Goal: Information Seeking & Learning: Compare options

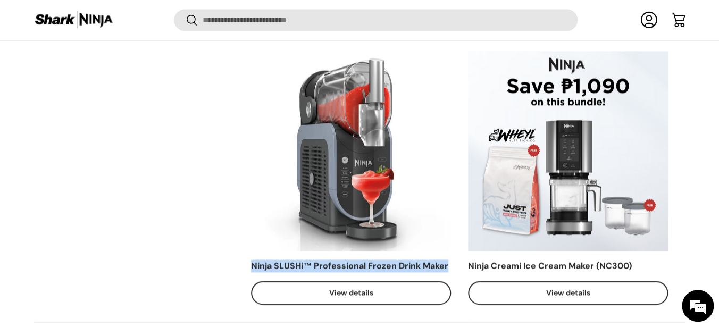
drag, startPoint x: 253, startPoint y: 263, endPoint x: 463, endPoint y: 267, distance: 210.5
click at [463, 267] on th "Ninja SLUSHi™ Professional Frozen Drink Maker Add to cart Add to cart View deta…" at bounding box center [359, 178] width 217 height 288
copy div "Ninja SLUSHi™ Professional Frozen Drink Maker"
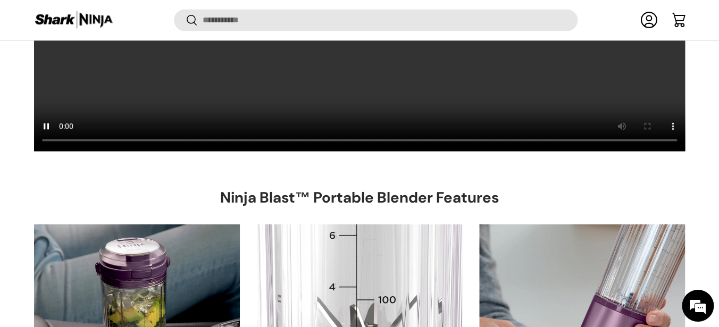
scroll to position [2193, 0]
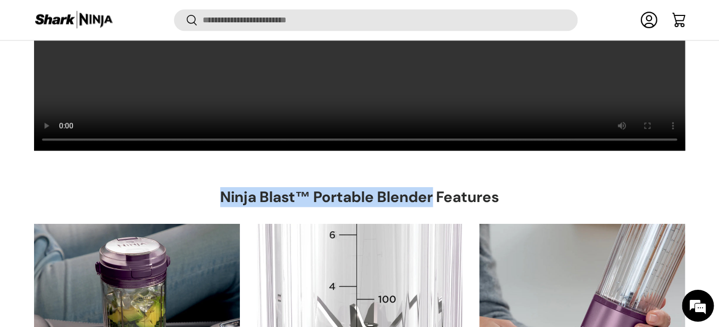
drag, startPoint x: 224, startPoint y: 192, endPoint x: 432, endPoint y: 194, distance: 208.3
click at [432, 194] on h2 "Ninja Blast™ Portable Blender Features" at bounding box center [359, 198] width 278 height 20
copy h2 "Ninja Blast™ Portable Blender"
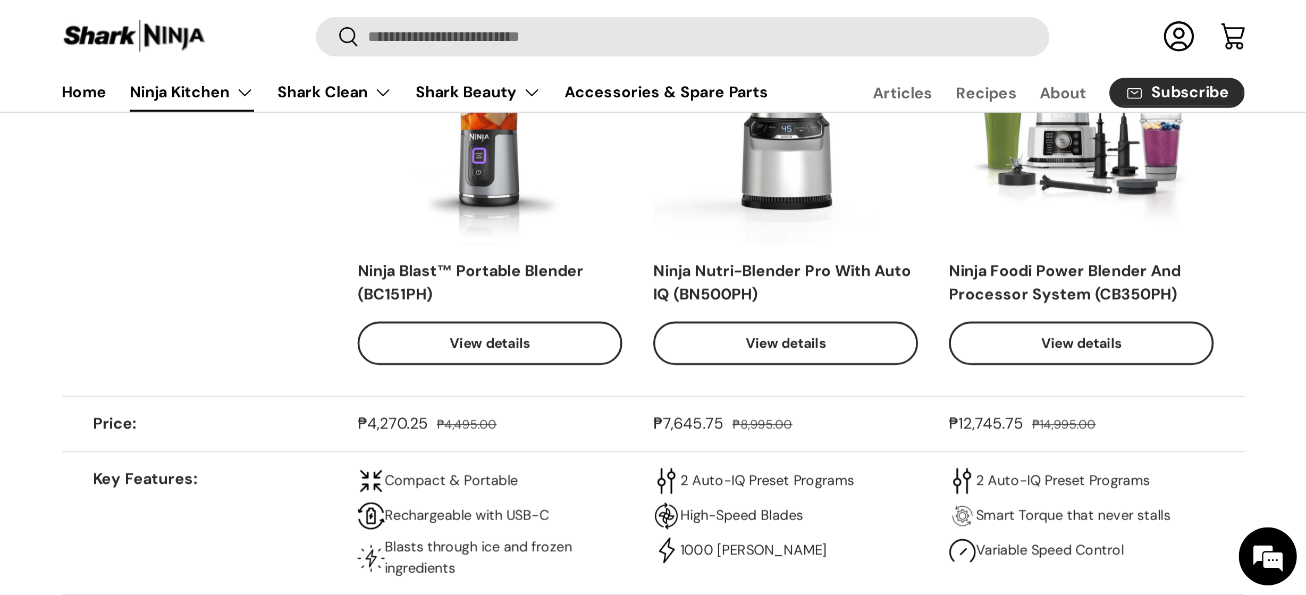
scroll to position [2770, 0]
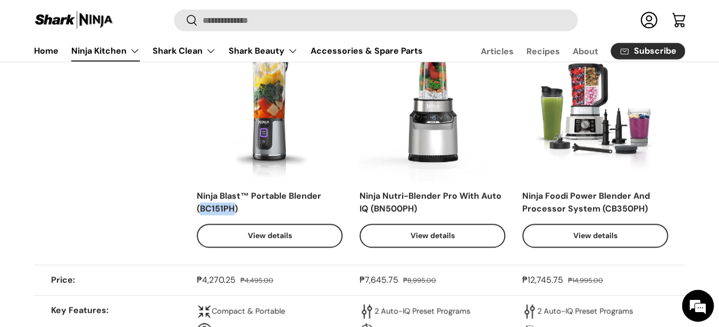
drag, startPoint x: 234, startPoint y: 204, endPoint x: 202, endPoint y: 206, distance: 31.9
click at [202, 206] on div "Ninja Blast™ Portable Blender (BC151PH)" at bounding box center [270, 203] width 146 height 26
copy div "BC151PH"
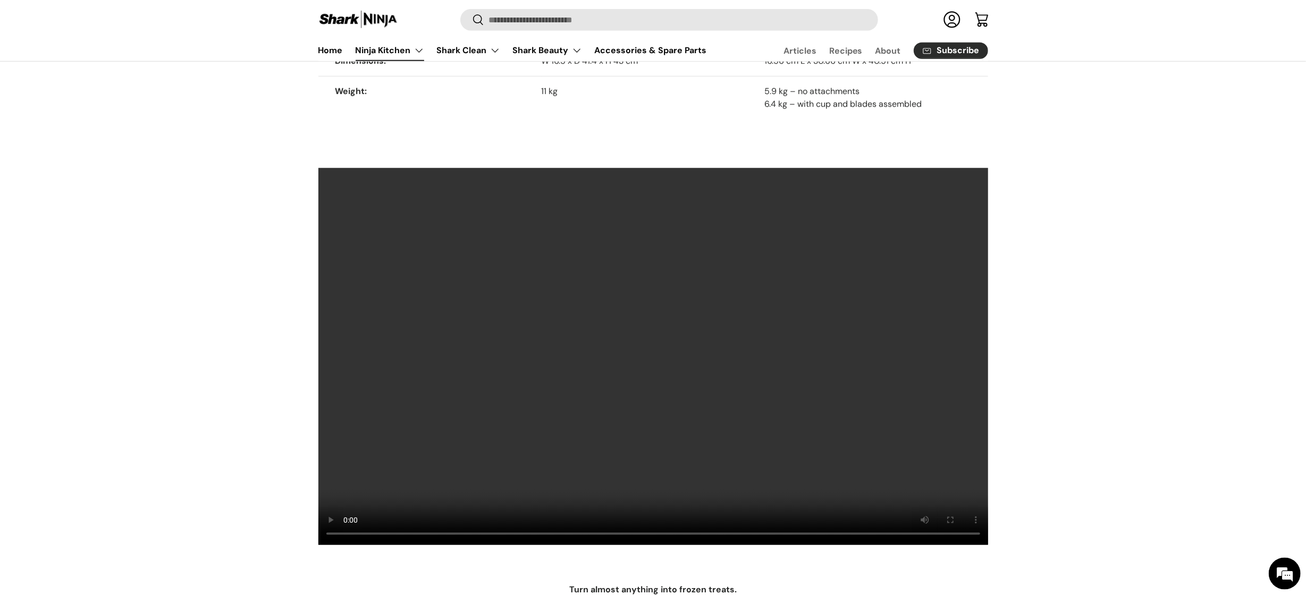
scroll to position [940, 0]
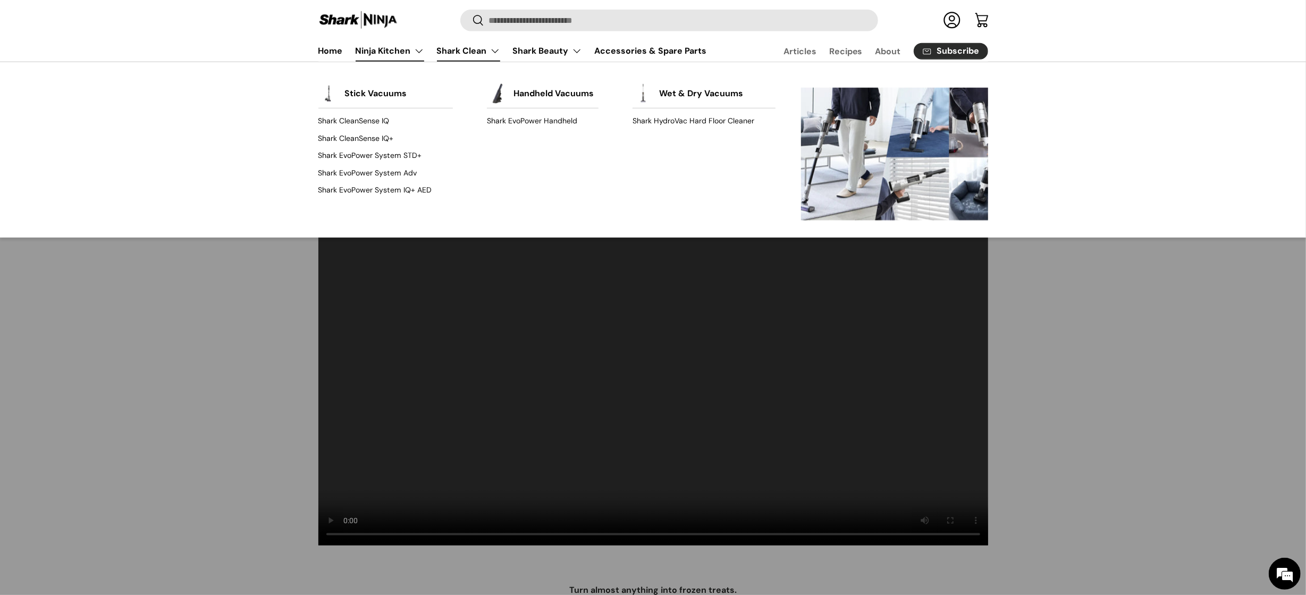
click at [474, 45] on link "Shark Clean" at bounding box center [468, 50] width 63 height 21
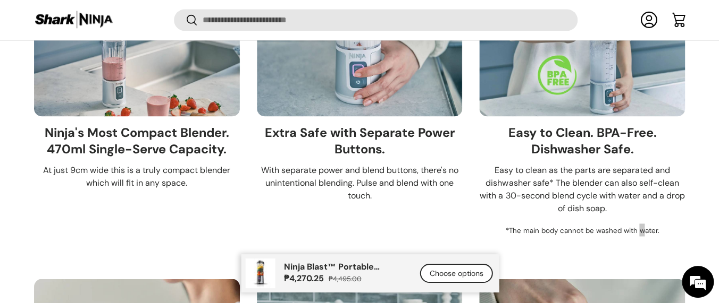
scroll to position [2475, 0]
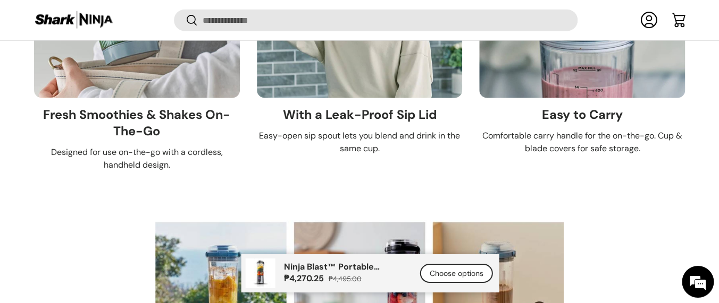
click at [393, 184] on ul "Ninja® Performance For Smooth Blends, Anytime, Anywhere. The Ninja® BlastBlade™…" at bounding box center [359, 98] width 651 height 2733
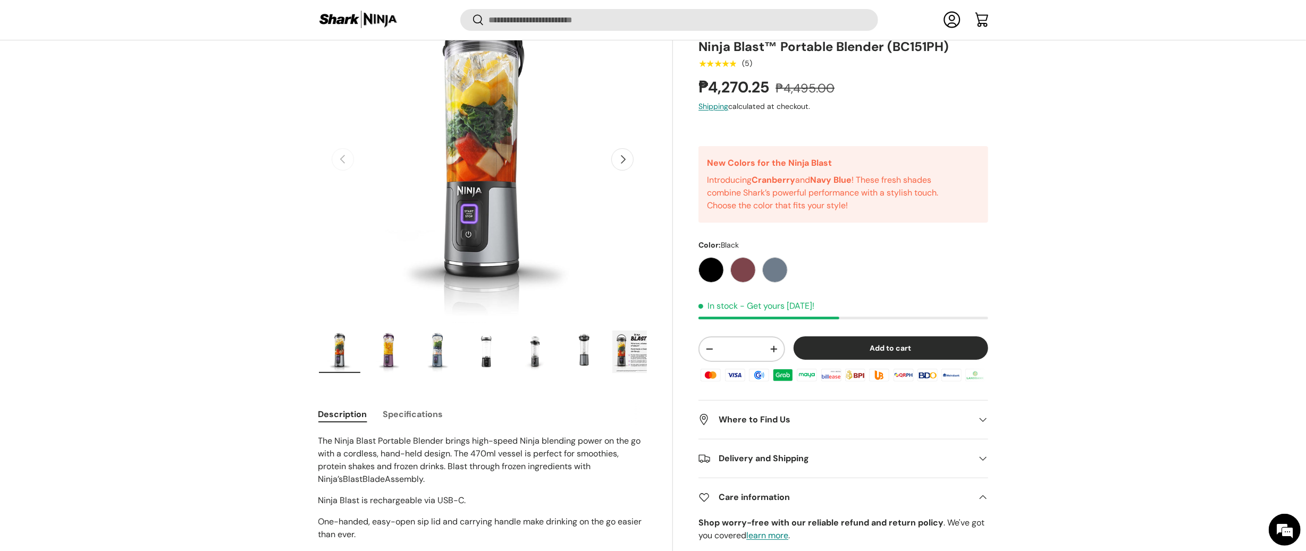
scroll to position [0, 0]
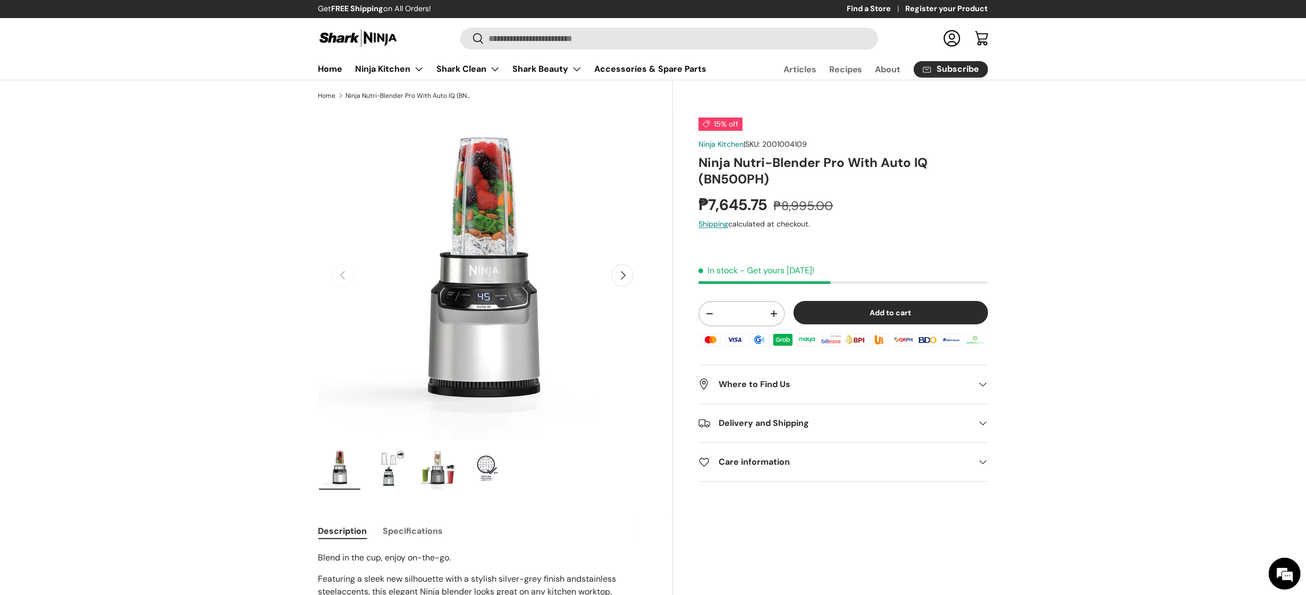
click at [389, 474] on img "Gallery Viewer" at bounding box center [388, 468] width 41 height 43
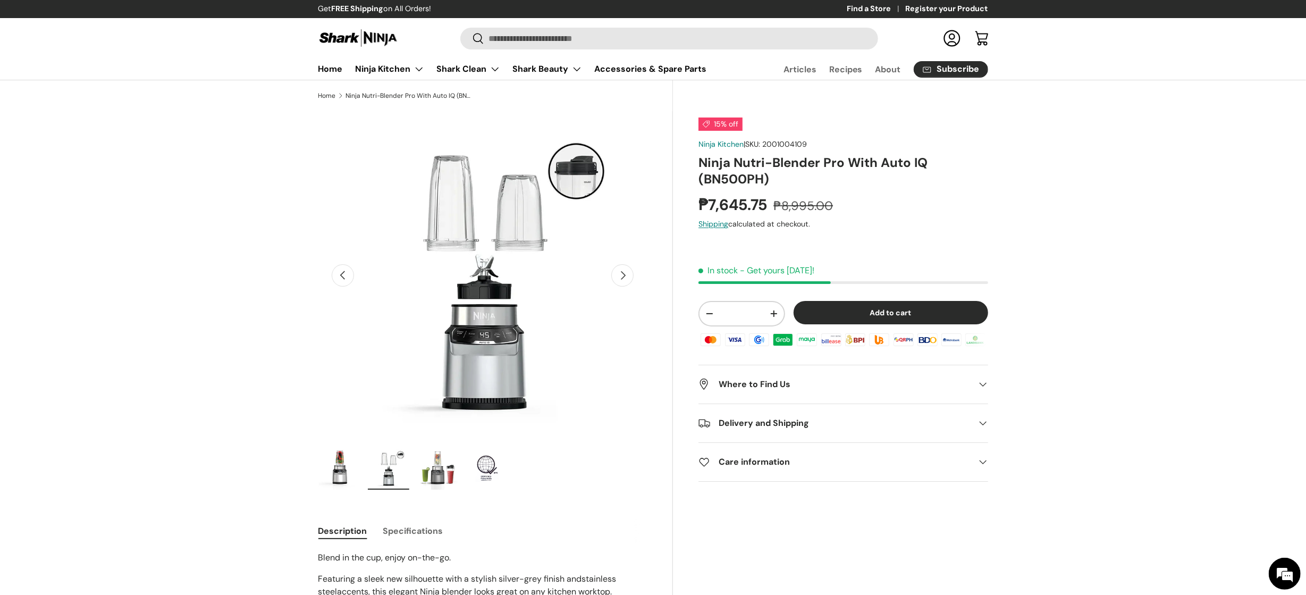
click at [438, 471] on img "Gallery Viewer" at bounding box center [437, 468] width 41 height 43
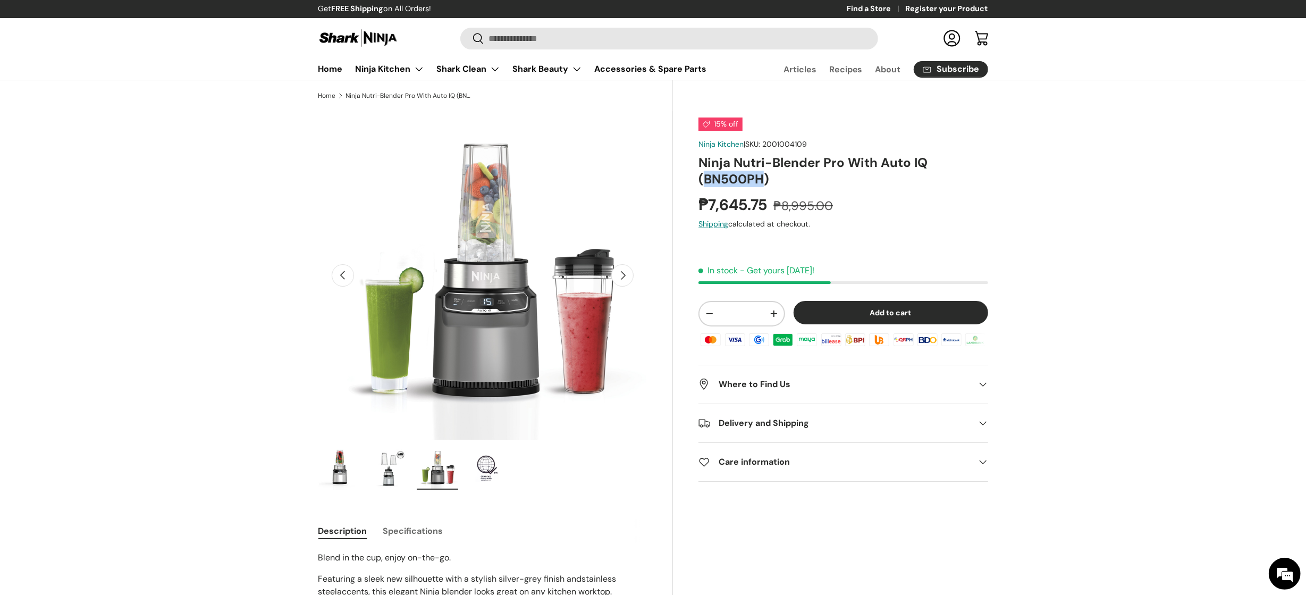
drag, startPoint x: 763, startPoint y: 176, endPoint x: 707, endPoint y: 183, distance: 56.2
click at [707, 183] on h1 "Ninja Nutri-Blender Pro With Auto IQ (BN500PH)" at bounding box center [842, 170] width 289 height 33
copy h1 "BN500PH"
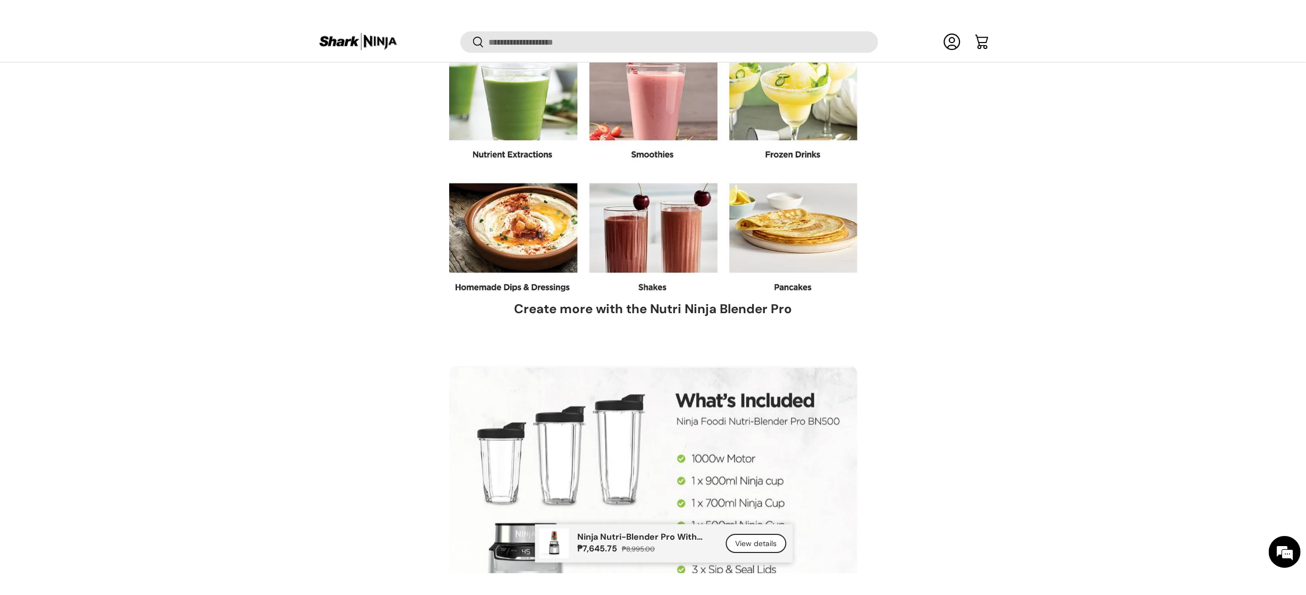
scroll to position [0, 0]
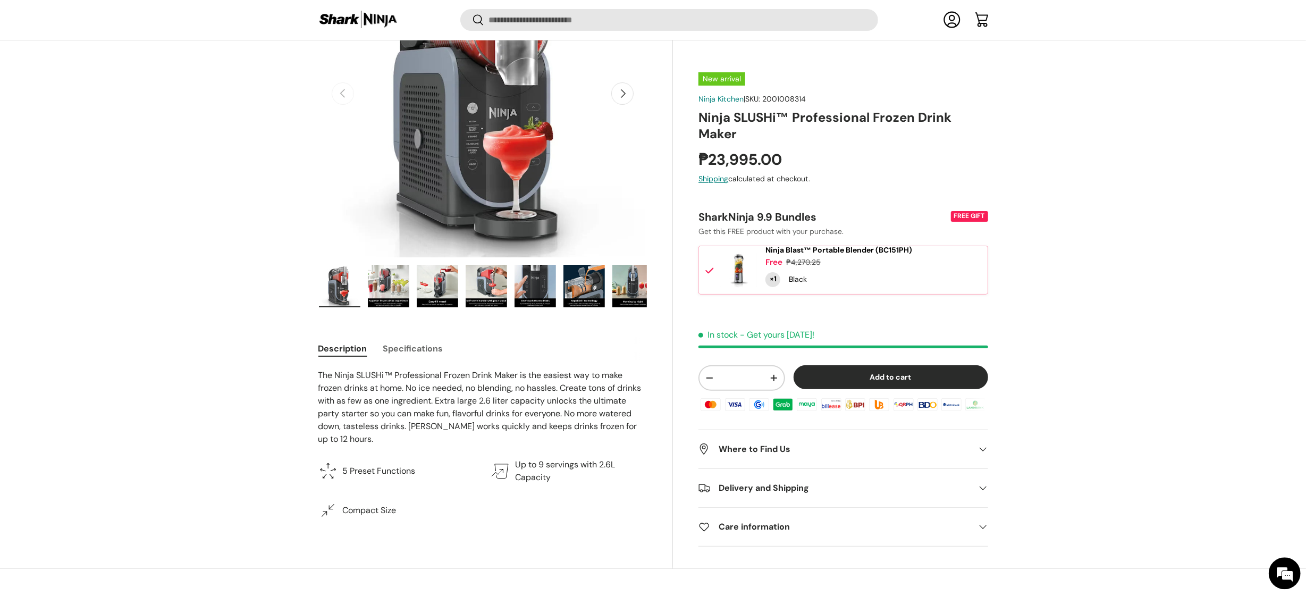
scroll to position [180, 0]
click at [343, 476] on p "5 Preset Functions" at bounding box center [379, 470] width 73 height 13
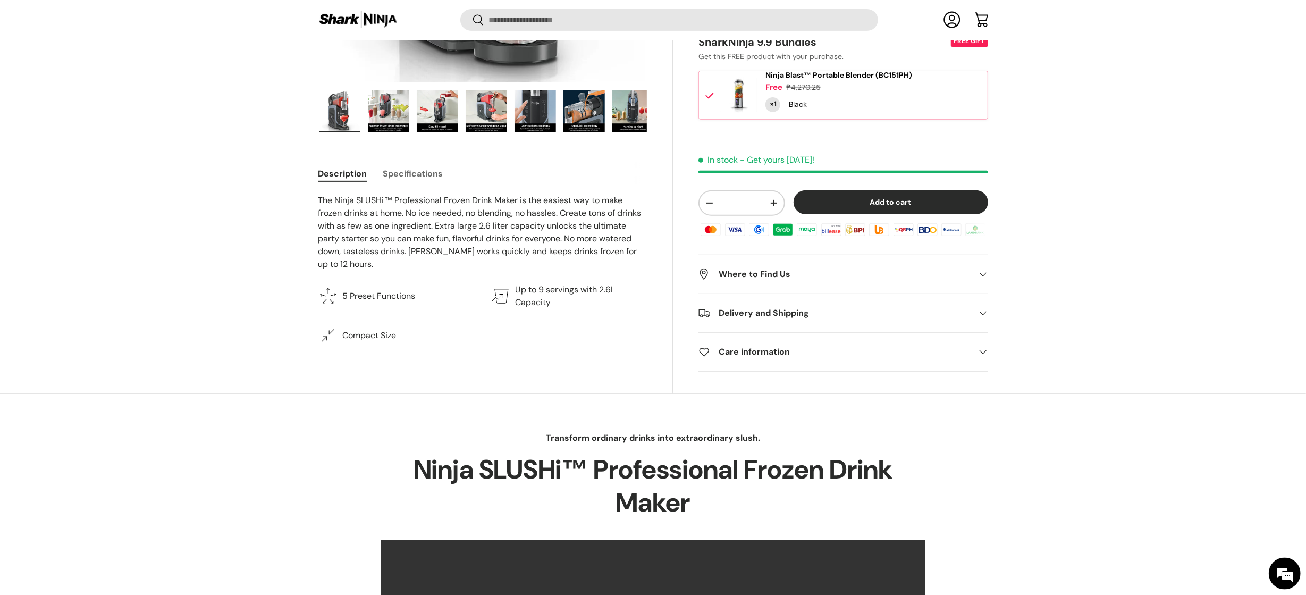
scroll to position [356, 0]
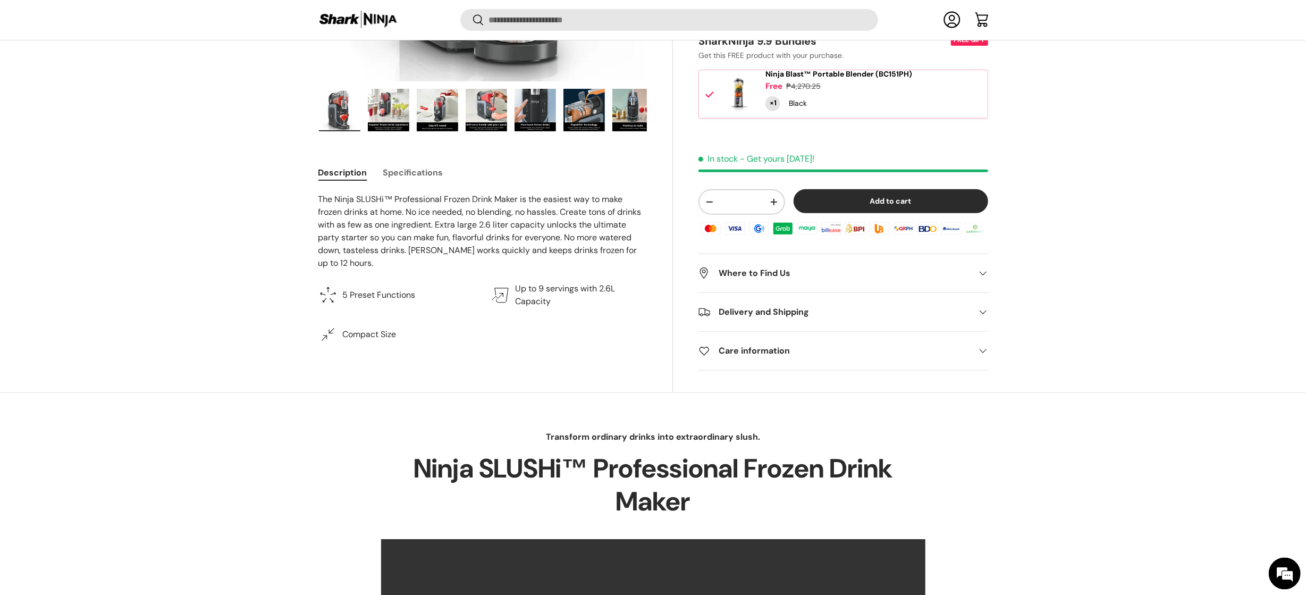
click at [421, 171] on button "Specifications" at bounding box center [413, 173] width 60 height 24
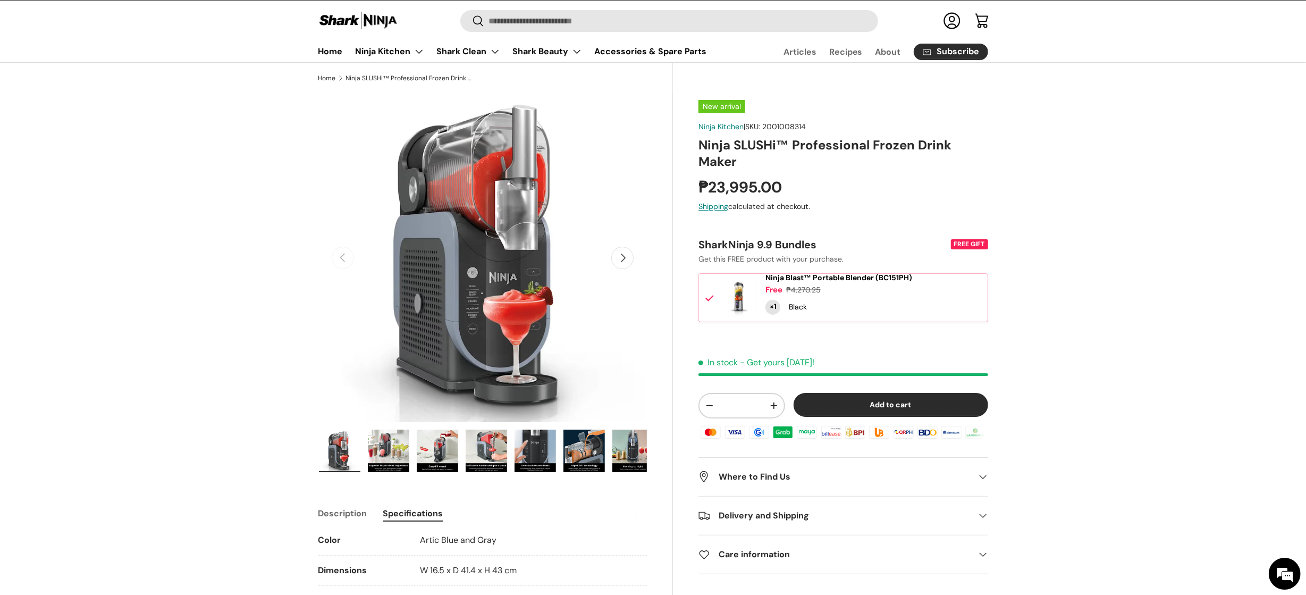
scroll to position [13, 0]
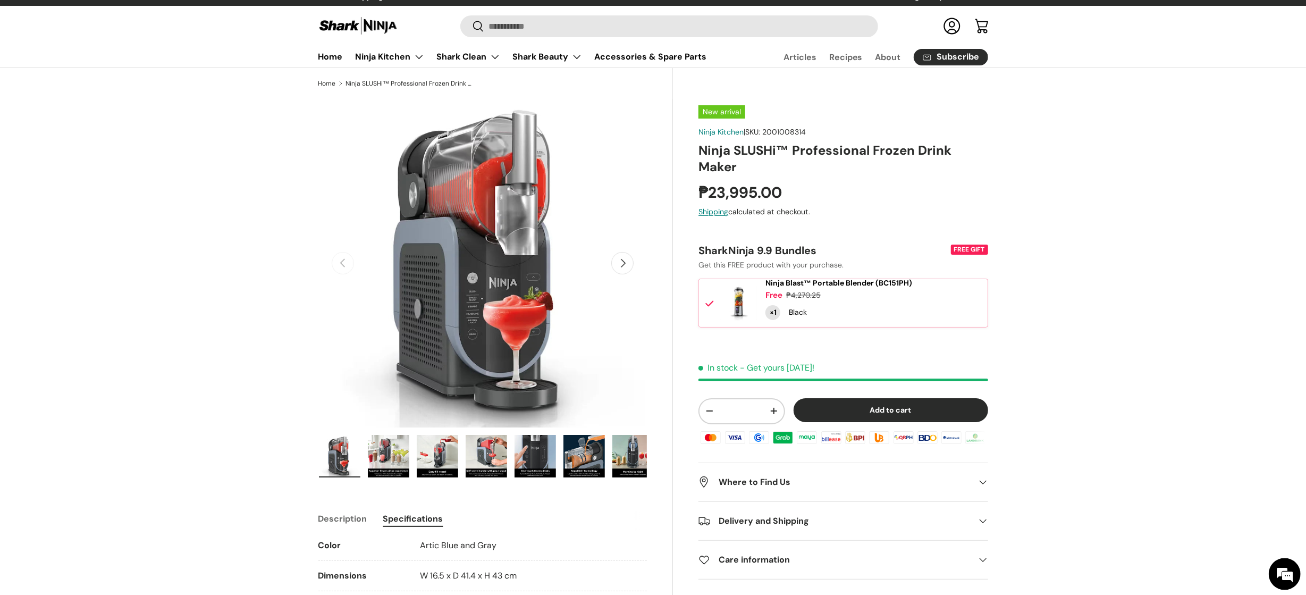
click at [331, 462] on img "Gallery Viewer" at bounding box center [339, 455] width 41 height 43
click at [375, 463] on img "Gallery Viewer" at bounding box center [388, 455] width 41 height 43
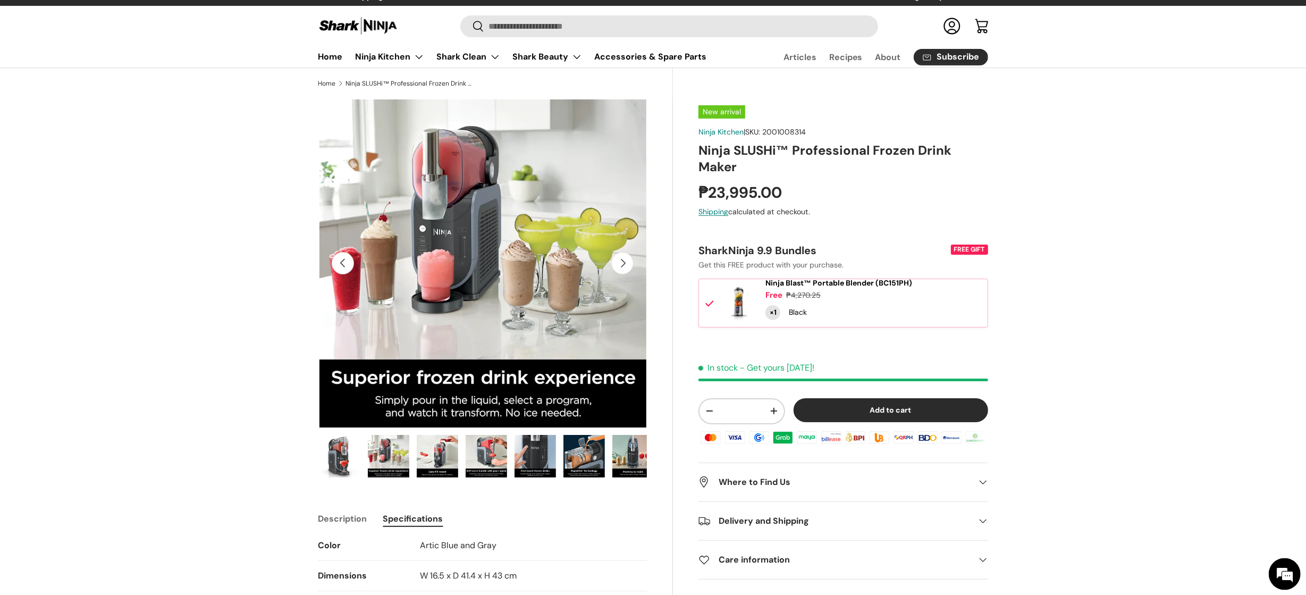
click at [438, 462] on img "Gallery Viewer" at bounding box center [437, 455] width 41 height 43
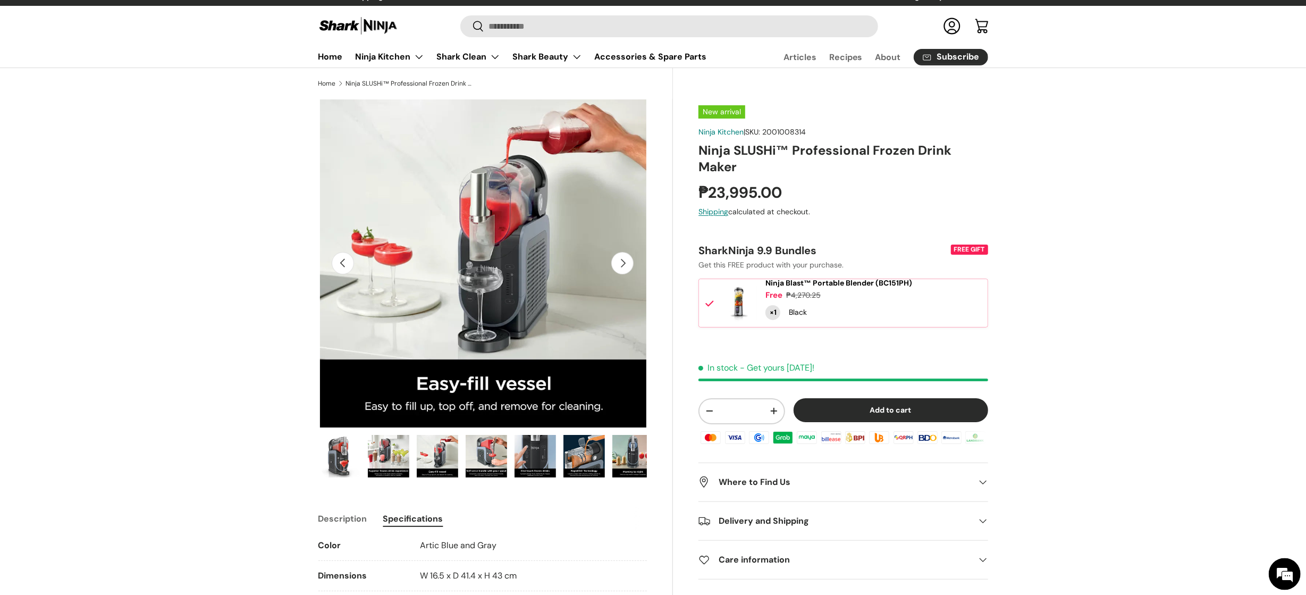
click at [469, 460] on img "Gallery Viewer" at bounding box center [486, 455] width 41 height 43
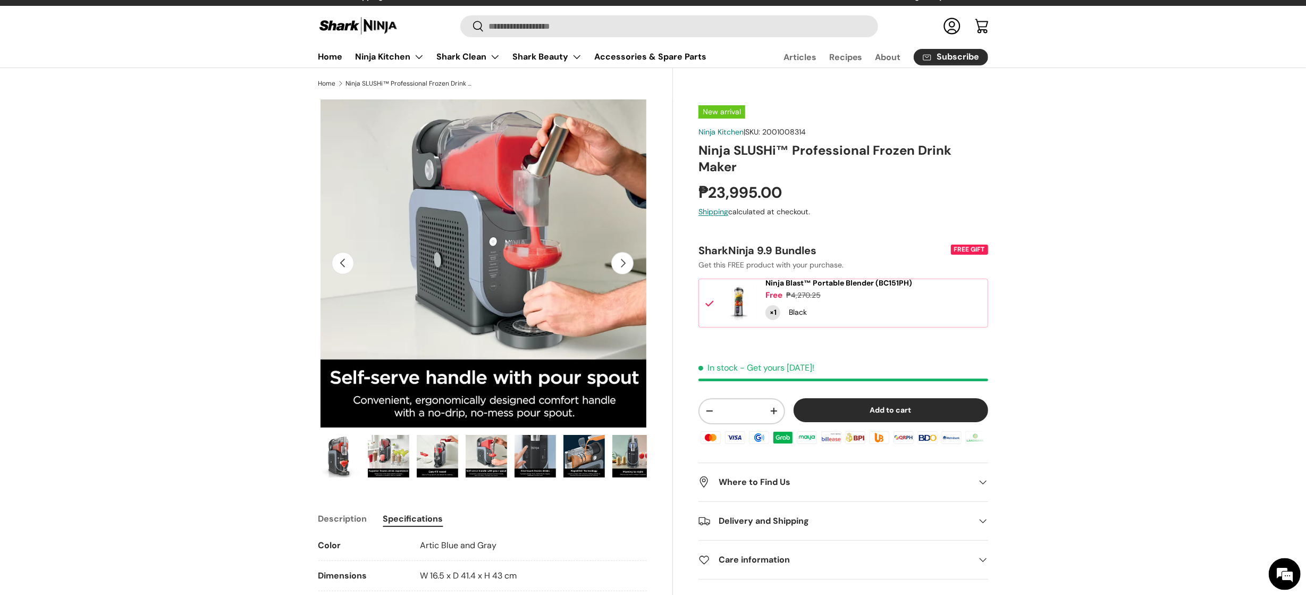
click at [534, 453] on img "Gallery Viewer" at bounding box center [534, 455] width 41 height 43
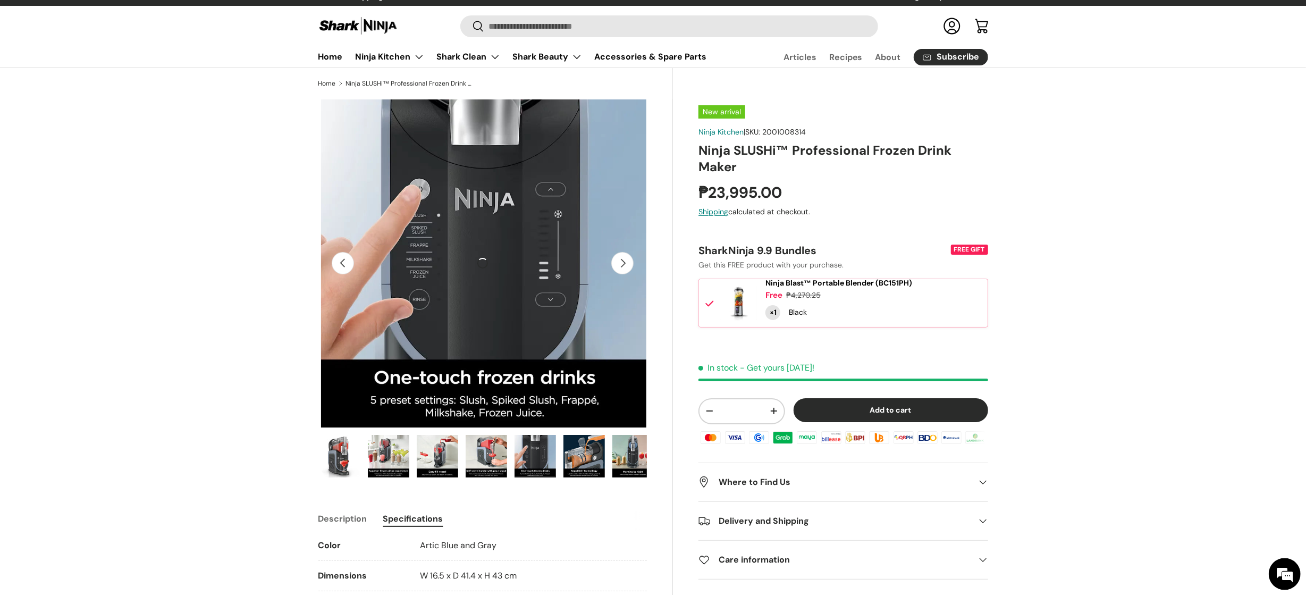
scroll to position [12, 0]
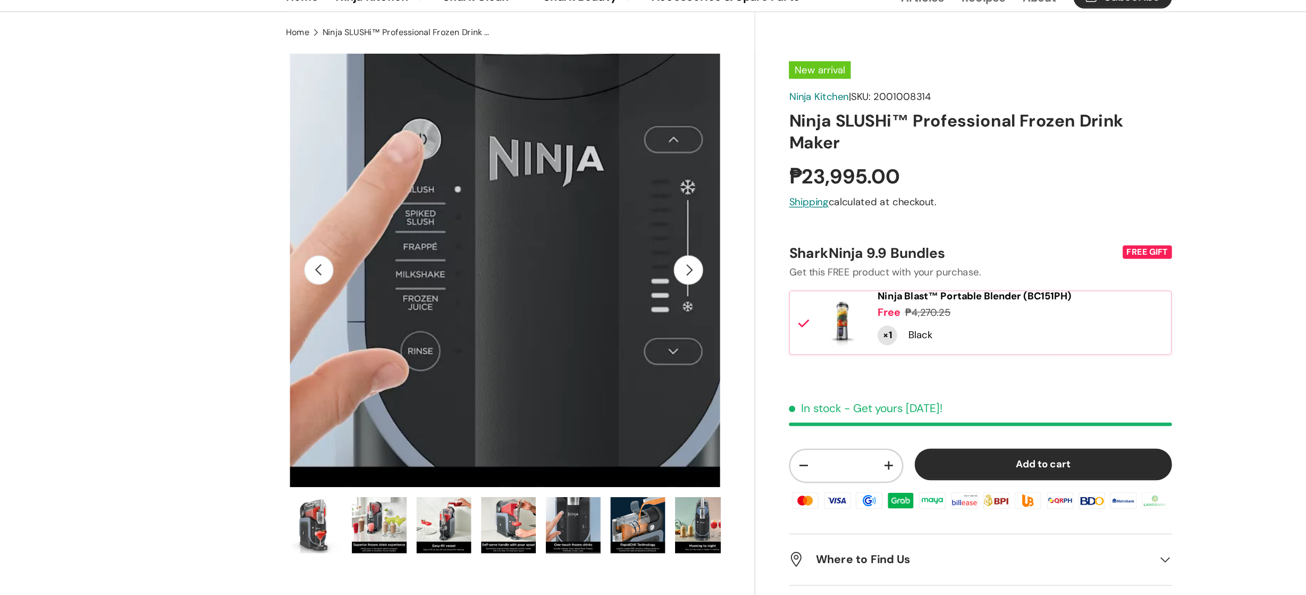
click at [417, 244] on img "Gallery Viewer" at bounding box center [484, 263] width 329 height 329
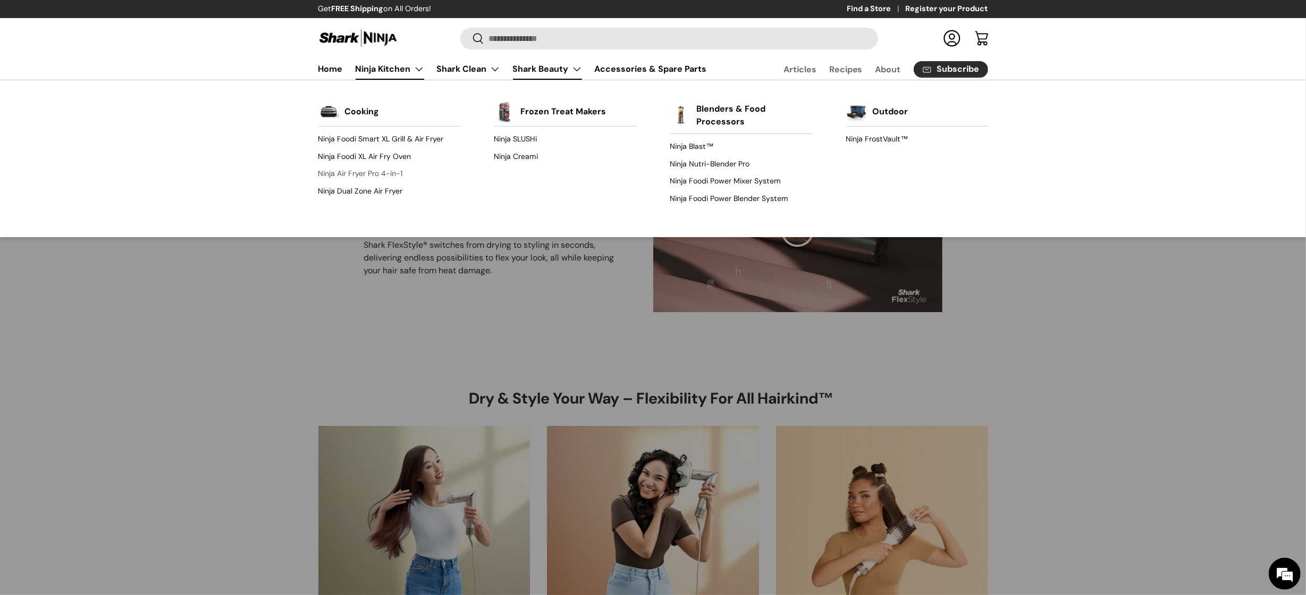
click at [403, 172] on link "Ninja Air Fryer Pro 4-in-1" at bounding box center [389, 173] width 142 height 17
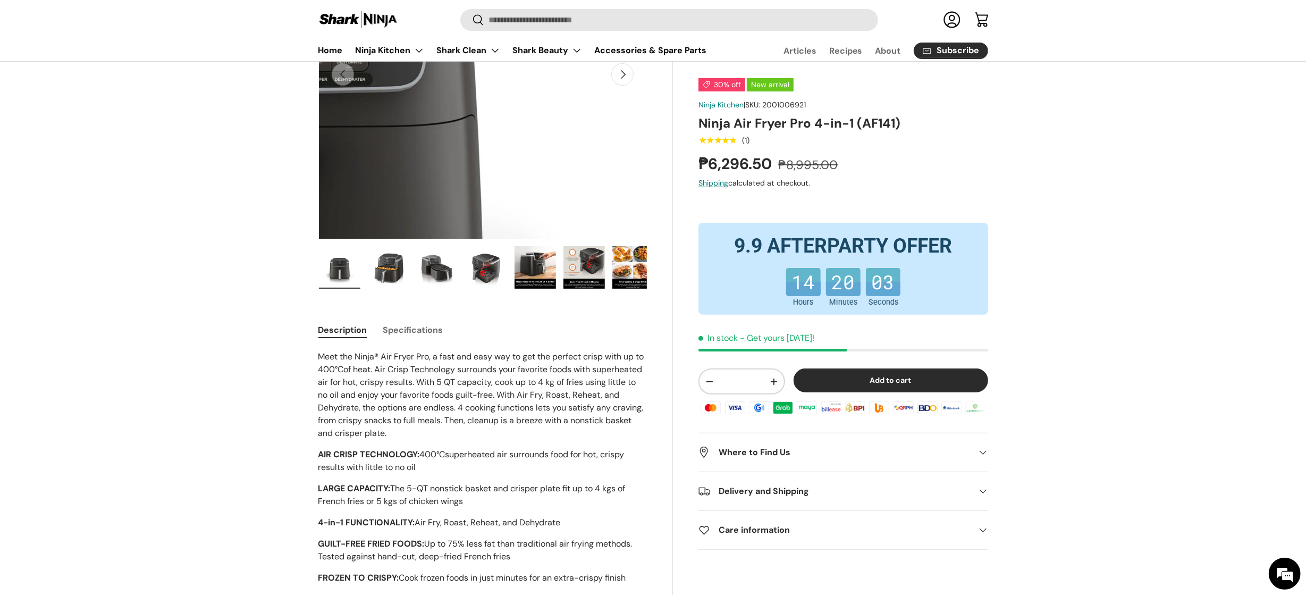
scroll to position [28, 0]
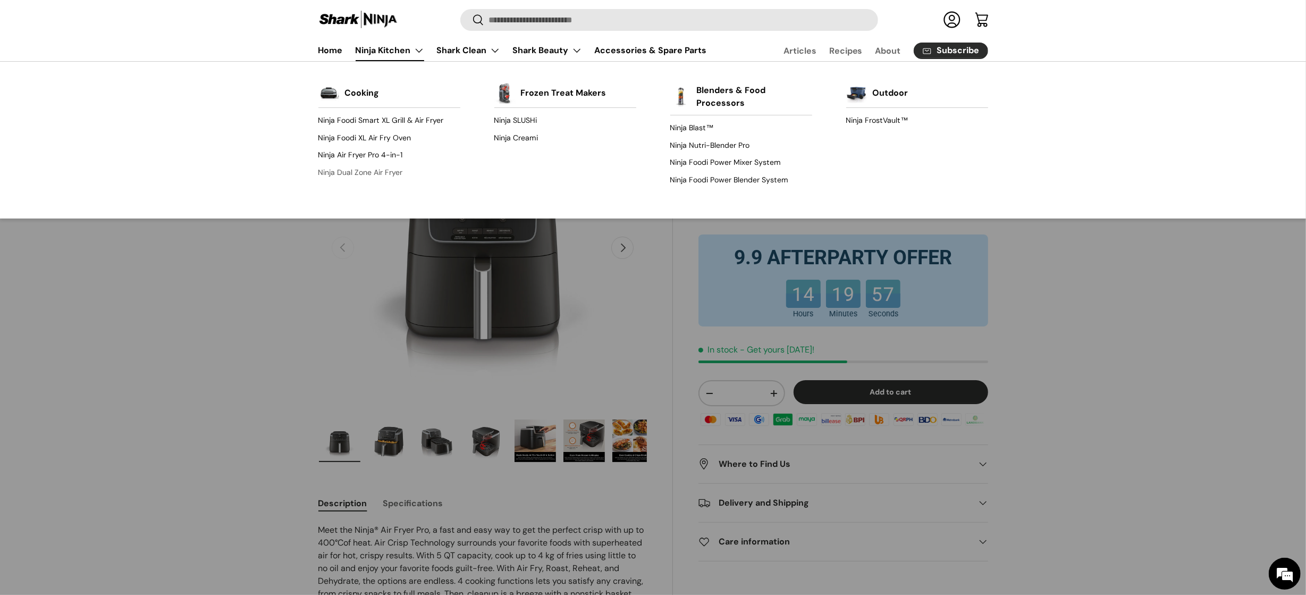
click at [392, 178] on link "Ninja Dual Zone Air Fryer" at bounding box center [389, 172] width 142 height 17
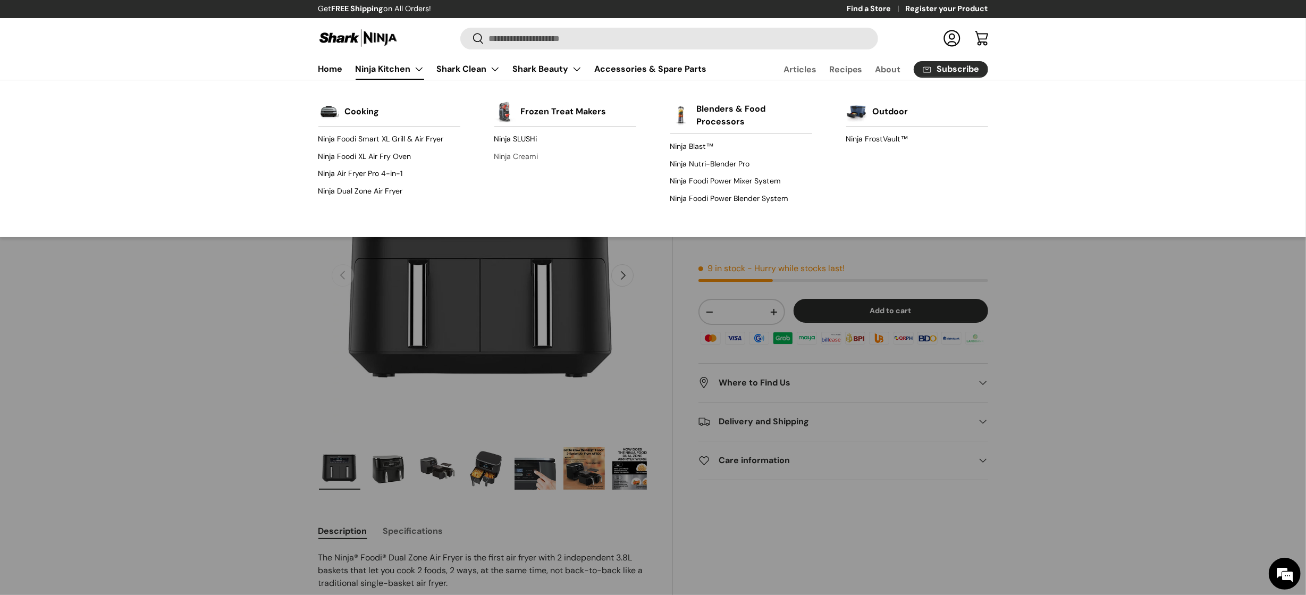
click at [523, 159] on link "Ninja Creami" at bounding box center [565, 156] width 142 height 17
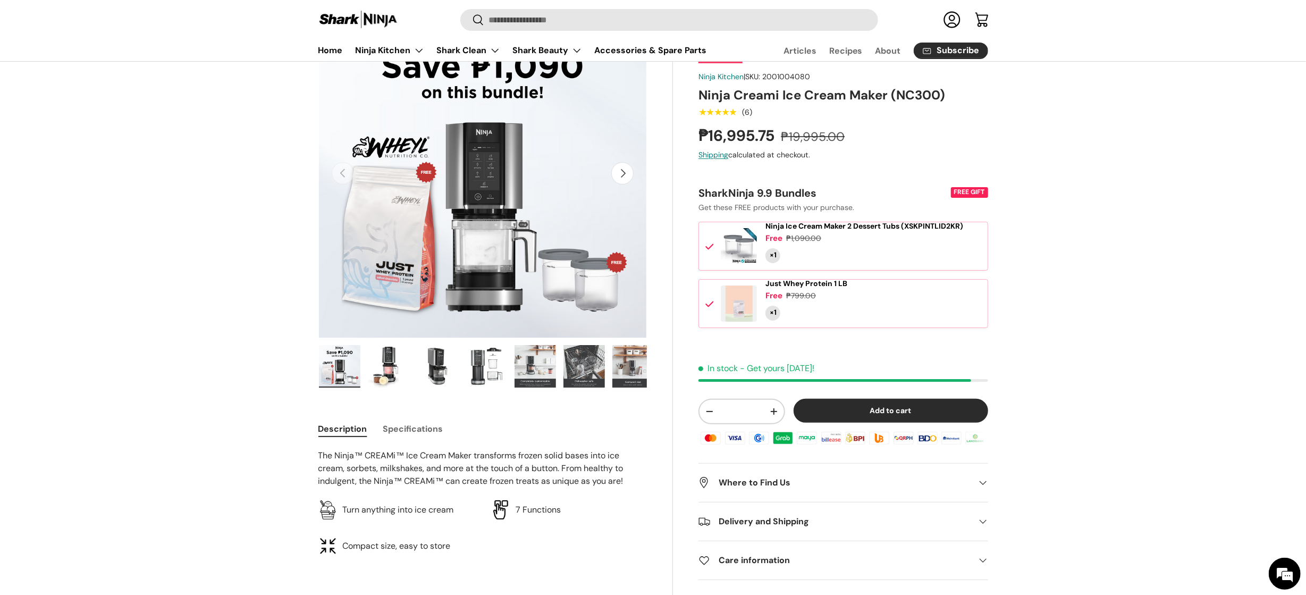
scroll to position [379, 0]
